Goal: Task Accomplishment & Management: Use online tool/utility

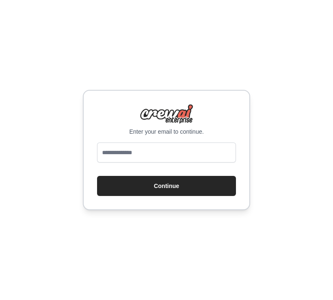
click at [152, 153] on input "email" at bounding box center [166, 153] width 139 height 20
type input "**********"
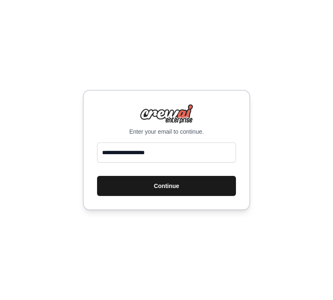
click at [177, 185] on button "Continue" at bounding box center [166, 186] width 139 height 20
click at [188, 186] on button "Continue" at bounding box center [166, 186] width 139 height 20
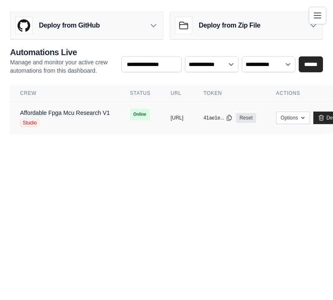
click at [141, 115] on span "Online" at bounding box center [140, 115] width 20 height 12
click at [183, 118] on button "https://affordable-fpga-mcu-researc" at bounding box center [177, 117] width 13 height 7
copy button "-"
click at [168, 119] on td "copied https://affordable-fpga-mcu-researc" at bounding box center [176, 118] width 33 height 32
click at [183, 117] on button "https://affordable-fpga-mcu-researc" at bounding box center [177, 117] width 13 height 7
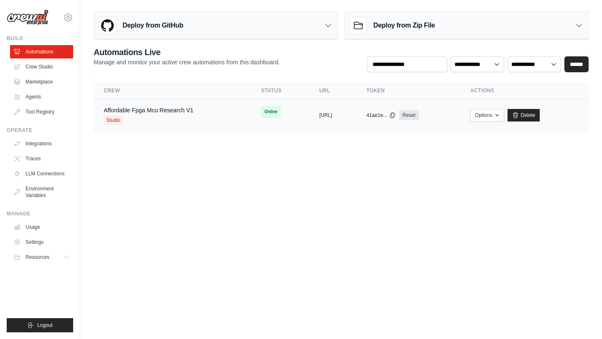
click at [261, 115] on span "Online" at bounding box center [271, 112] width 20 height 12
click at [332, 118] on button "Options" at bounding box center [487, 115] width 34 height 13
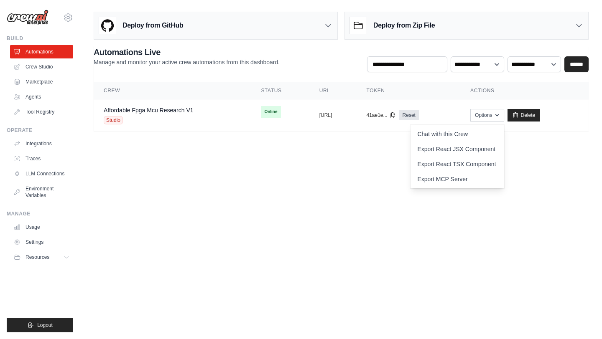
click at [332, 167] on body "ali.rafiei@gmail.com Settings Build Automations Crew Studio" at bounding box center [301, 169] width 602 height 339
